Goal: Find specific page/section: Find specific page/section

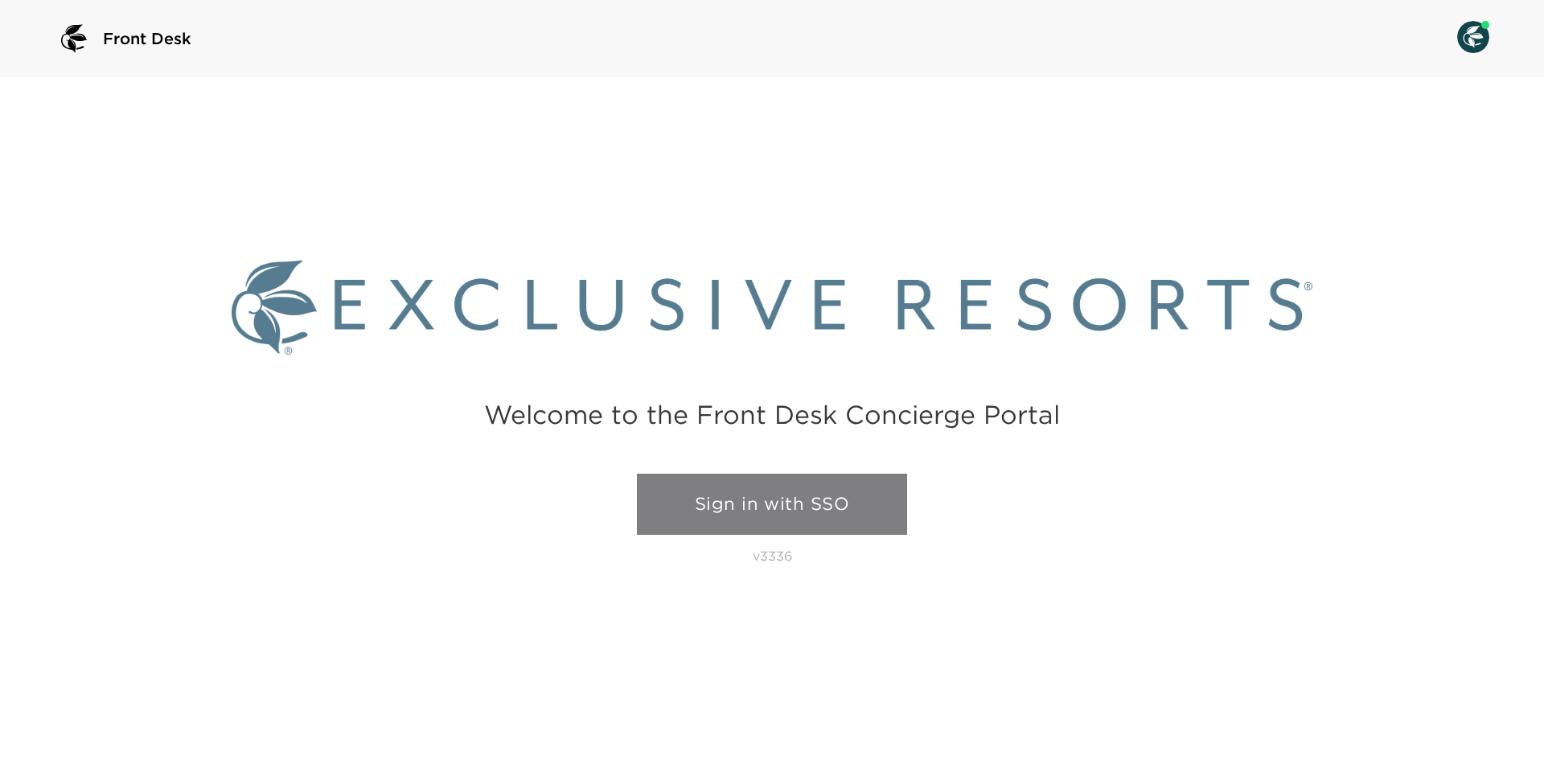
click at [763, 520] on link "Sign in with SSO" at bounding box center [772, 504] width 270 height 61
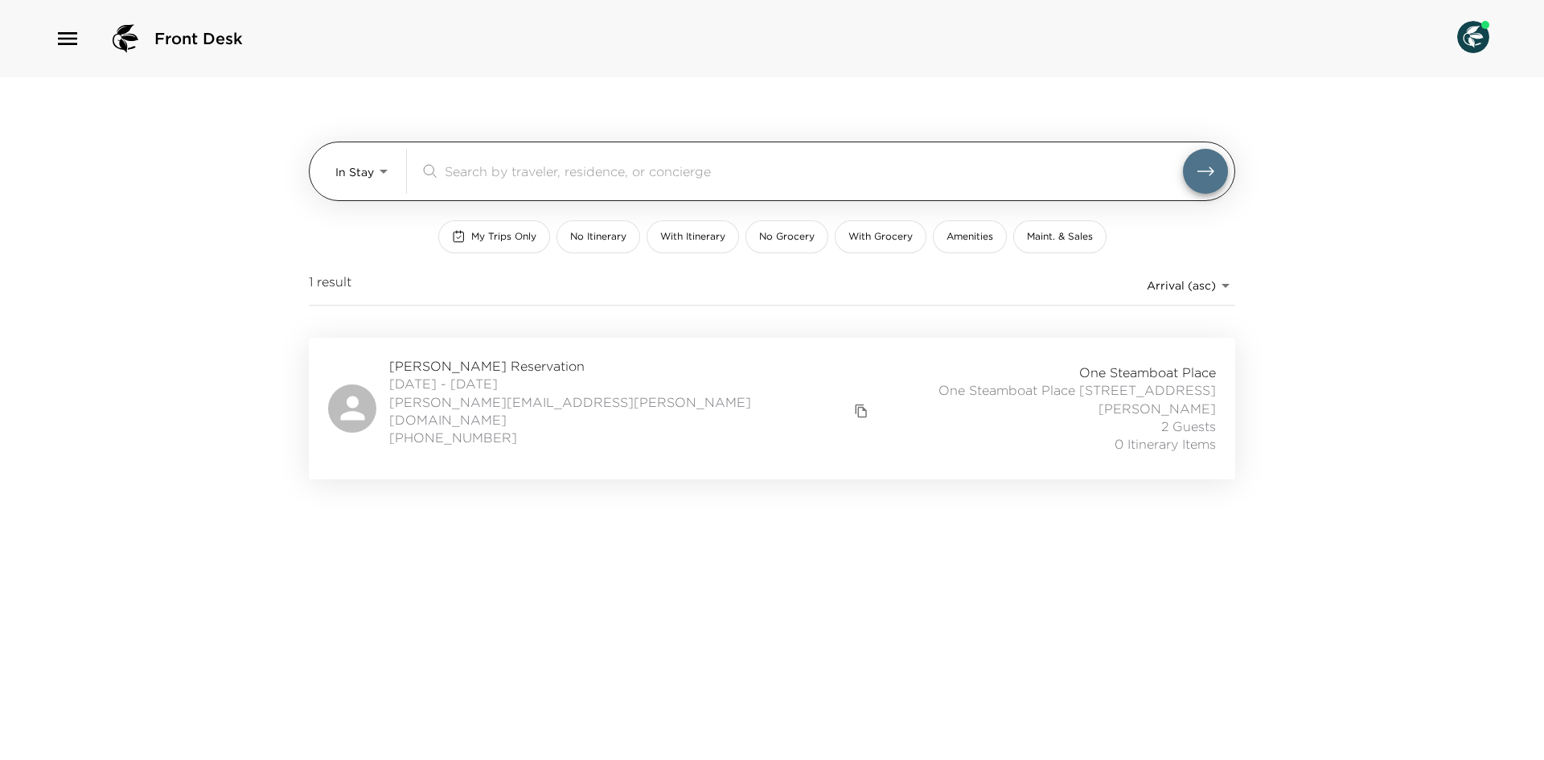
click at [376, 158] on body "Front Desk In Stay In-Stay ​ My Trips Only No Itinerary With Itinerary No Groce…" at bounding box center [772, 380] width 1544 height 760
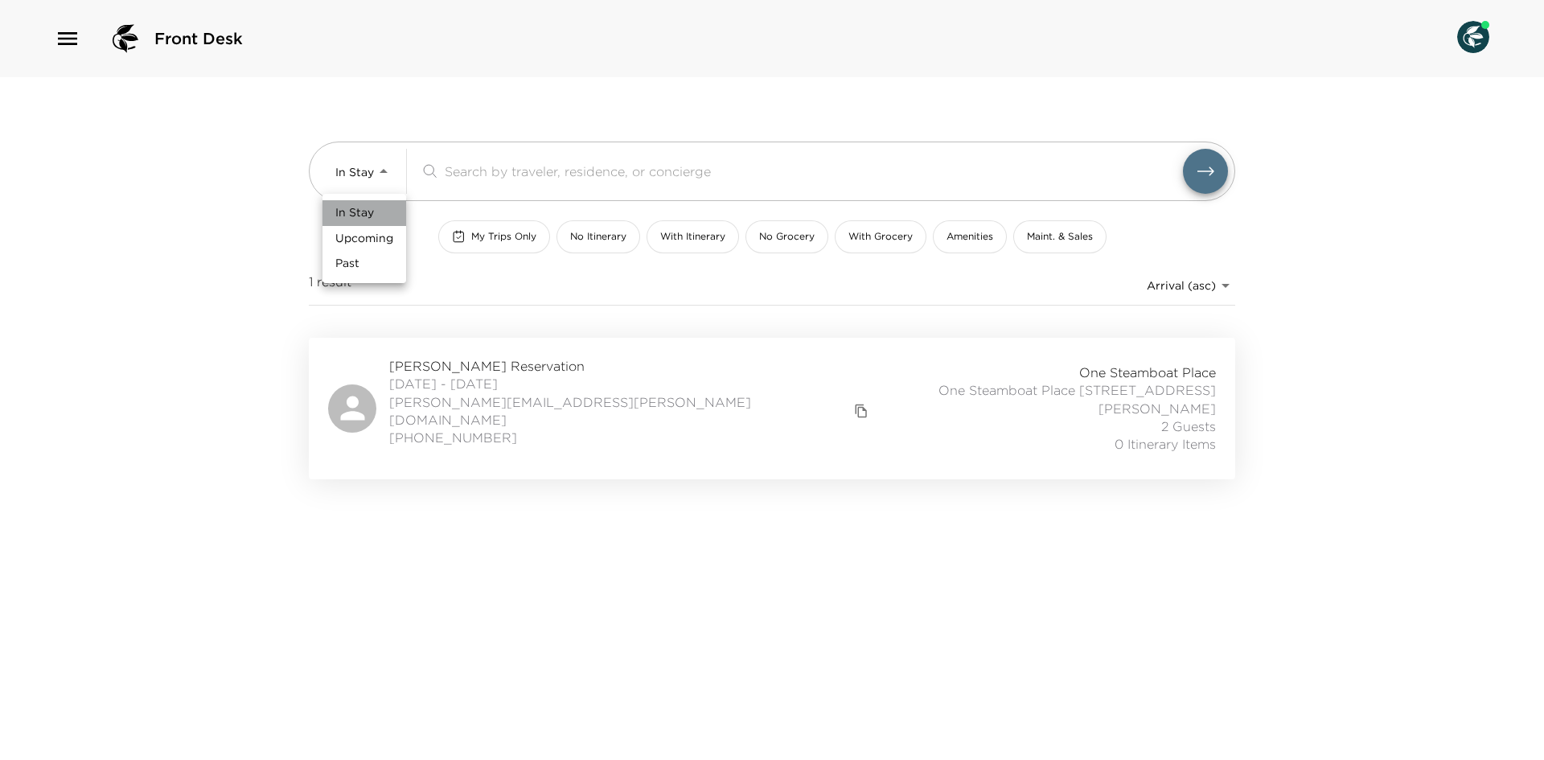
click at [349, 224] on li "In Stay" at bounding box center [364, 213] width 84 height 26
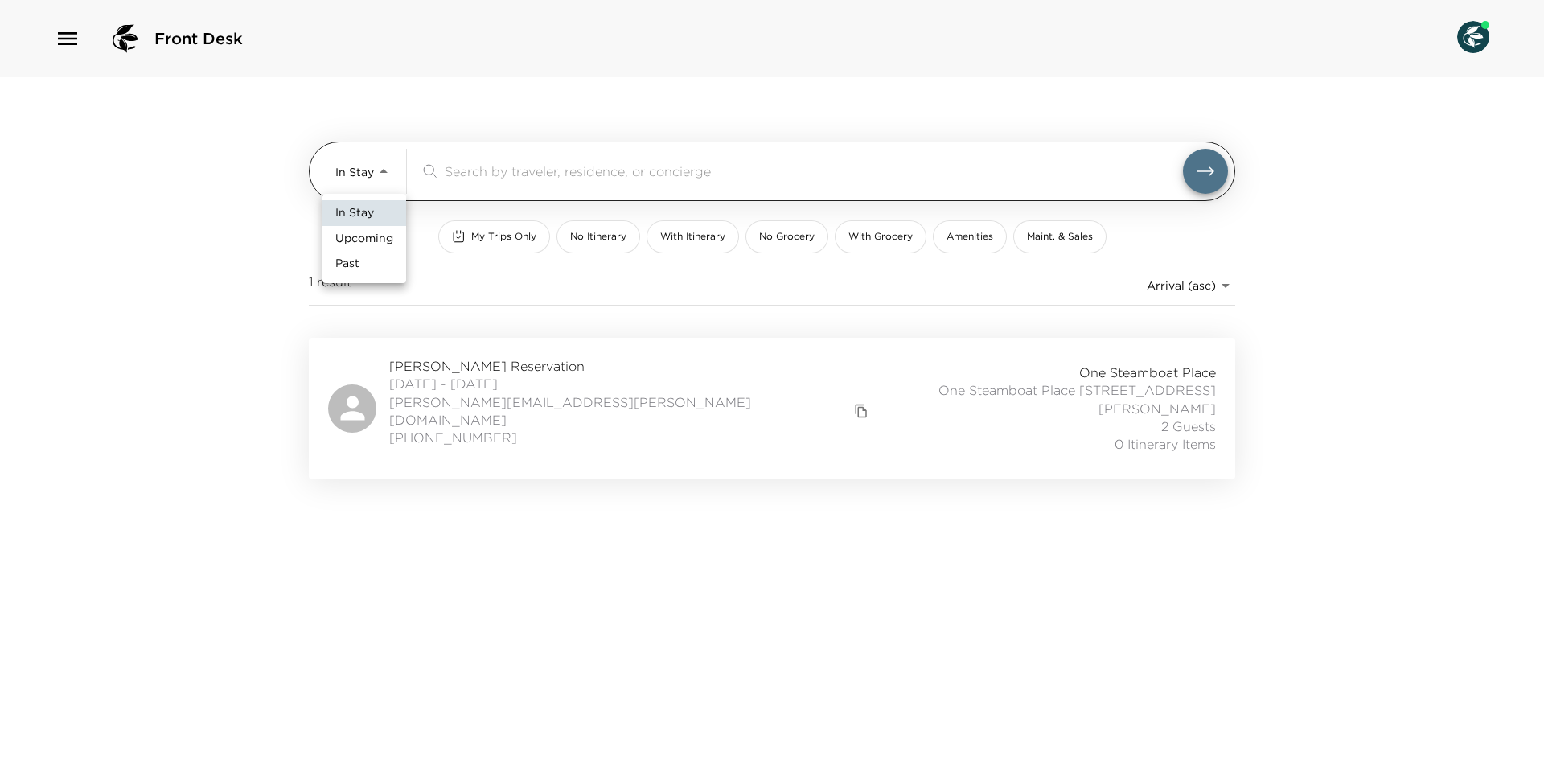
click at [359, 184] on body "Front Desk In Stay In-Stay ​ My Trips Only No Itinerary With Itinerary No Groce…" at bounding box center [772, 380] width 1544 height 760
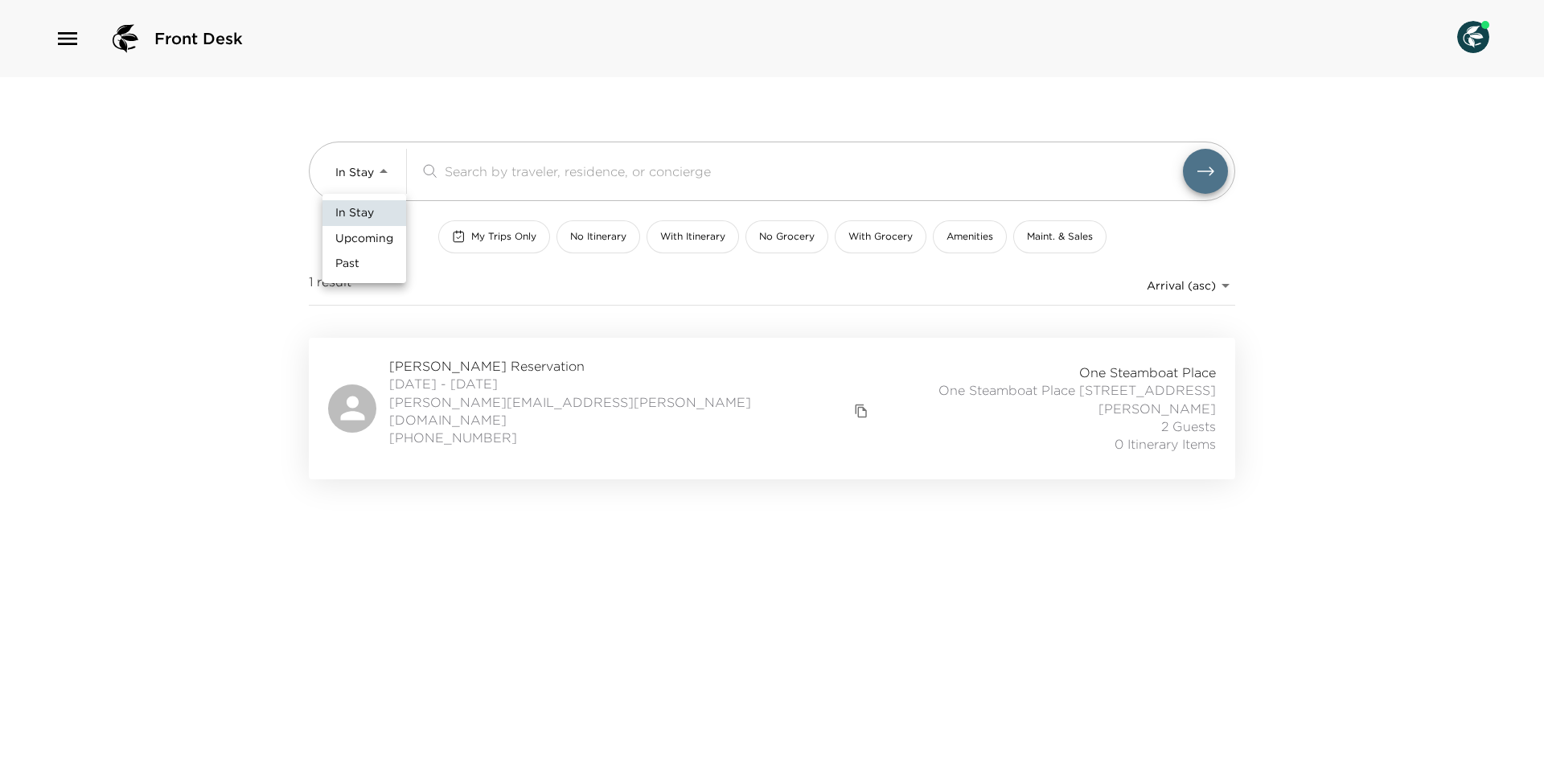
click at [355, 240] on span "Upcoming" at bounding box center [364, 239] width 58 height 16
type input "Upcoming"
